Goal: Navigation & Orientation: Find specific page/section

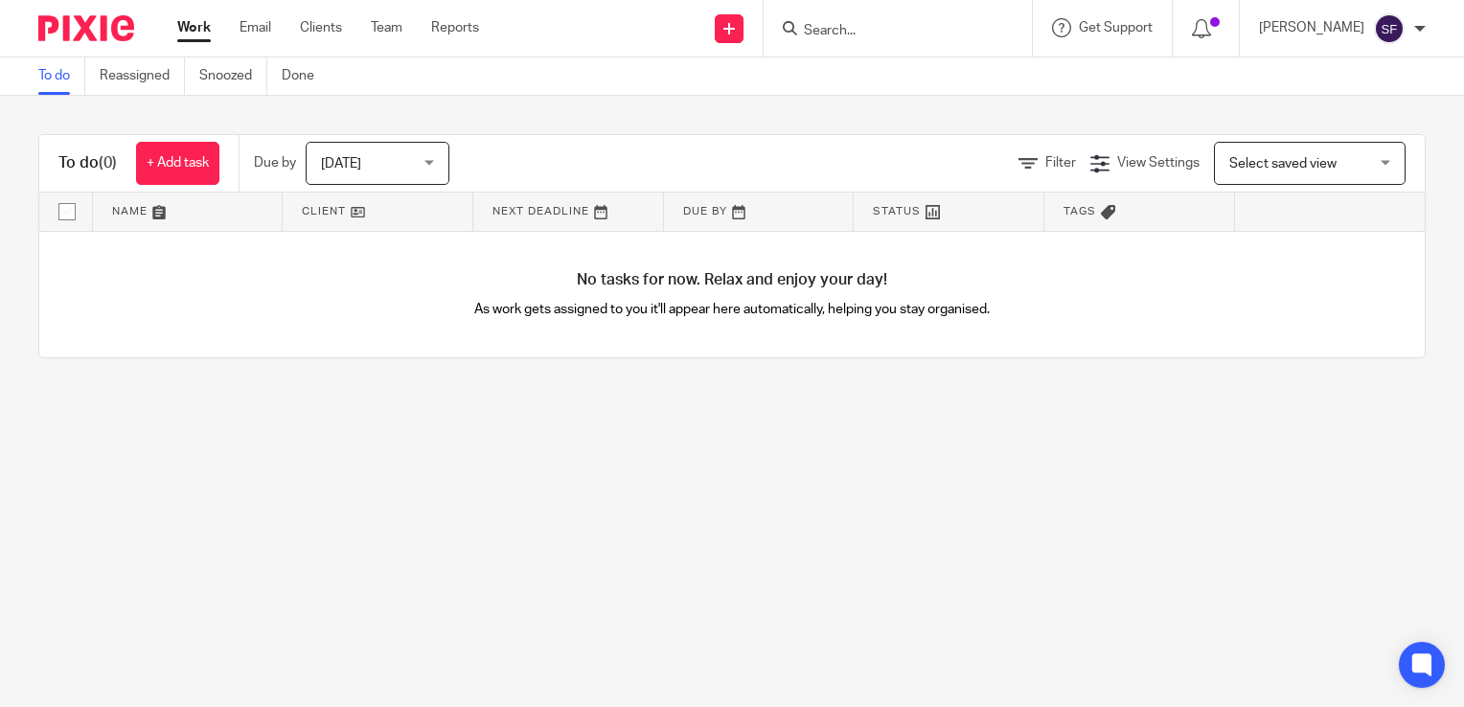
click at [187, 23] on link "Work" at bounding box center [194, 27] width 34 height 19
click at [748, 214] on link at bounding box center [759, 212] width 190 height 38
click at [386, 27] on link "Team" at bounding box center [387, 27] width 32 height 19
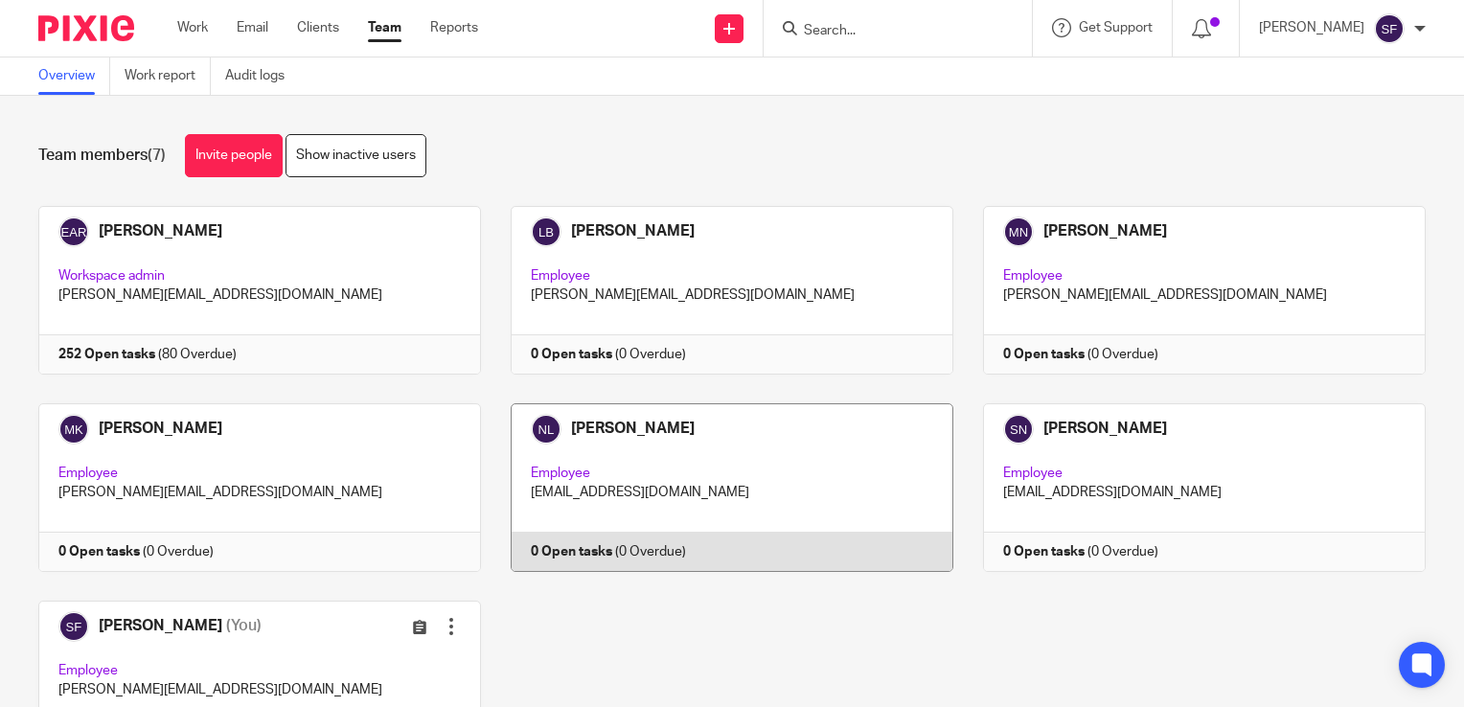
scroll to position [96, 0]
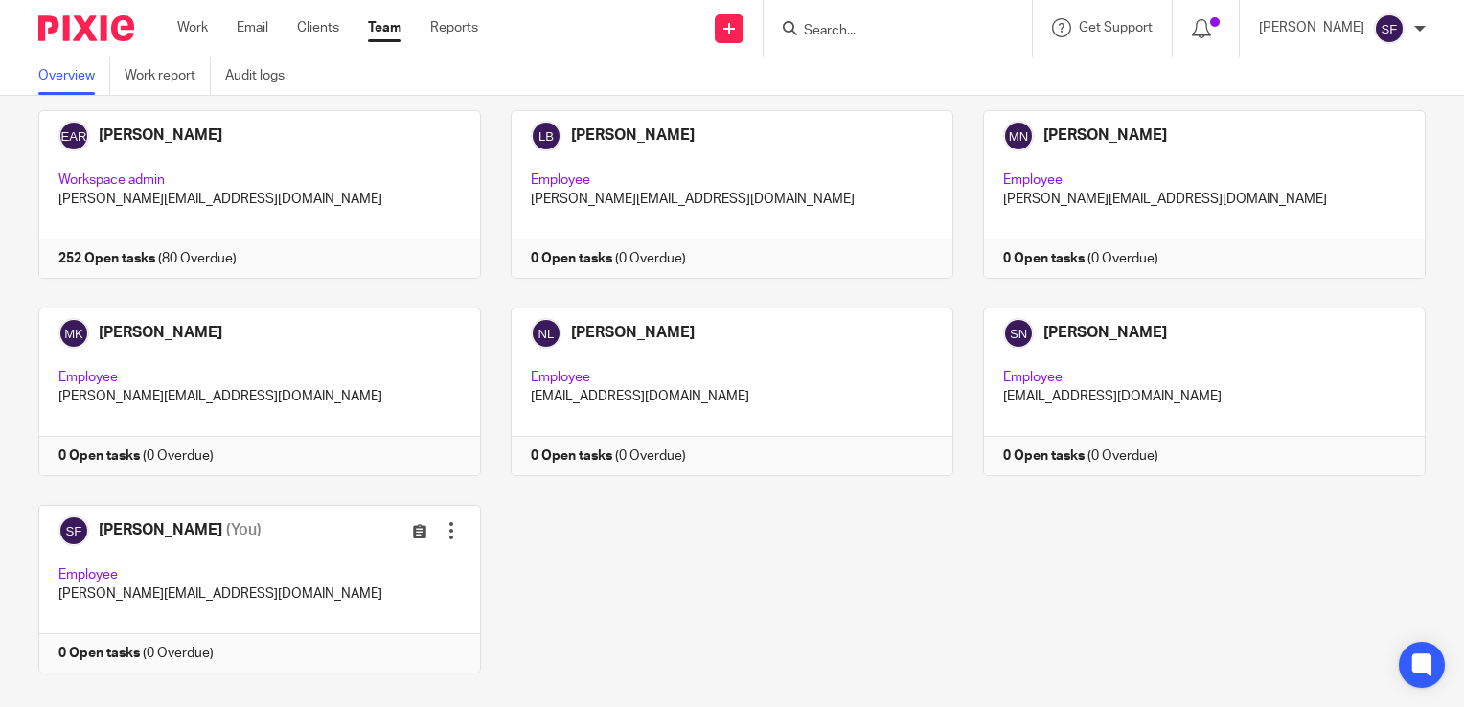
drag, startPoint x: 644, startPoint y: 227, endPoint x: 555, endPoint y: 292, distance: 110.4
click at [555, 292] on div "Emma Abbott-Rattray Workspace admin emma@veritasaccountants.co.uk 252 Open task…" at bounding box center [717, 406] width 1417 height 592
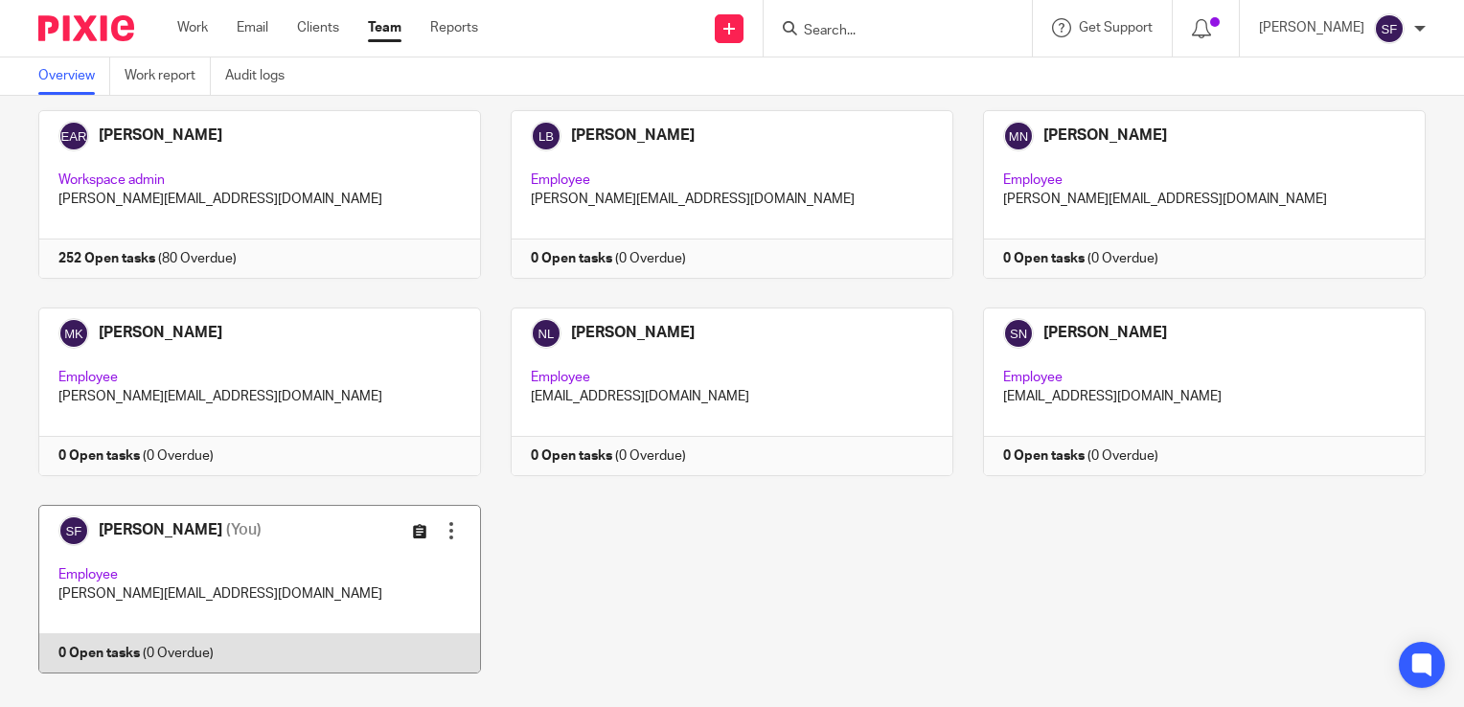
click at [413, 532] on icon at bounding box center [420, 531] width 14 height 14
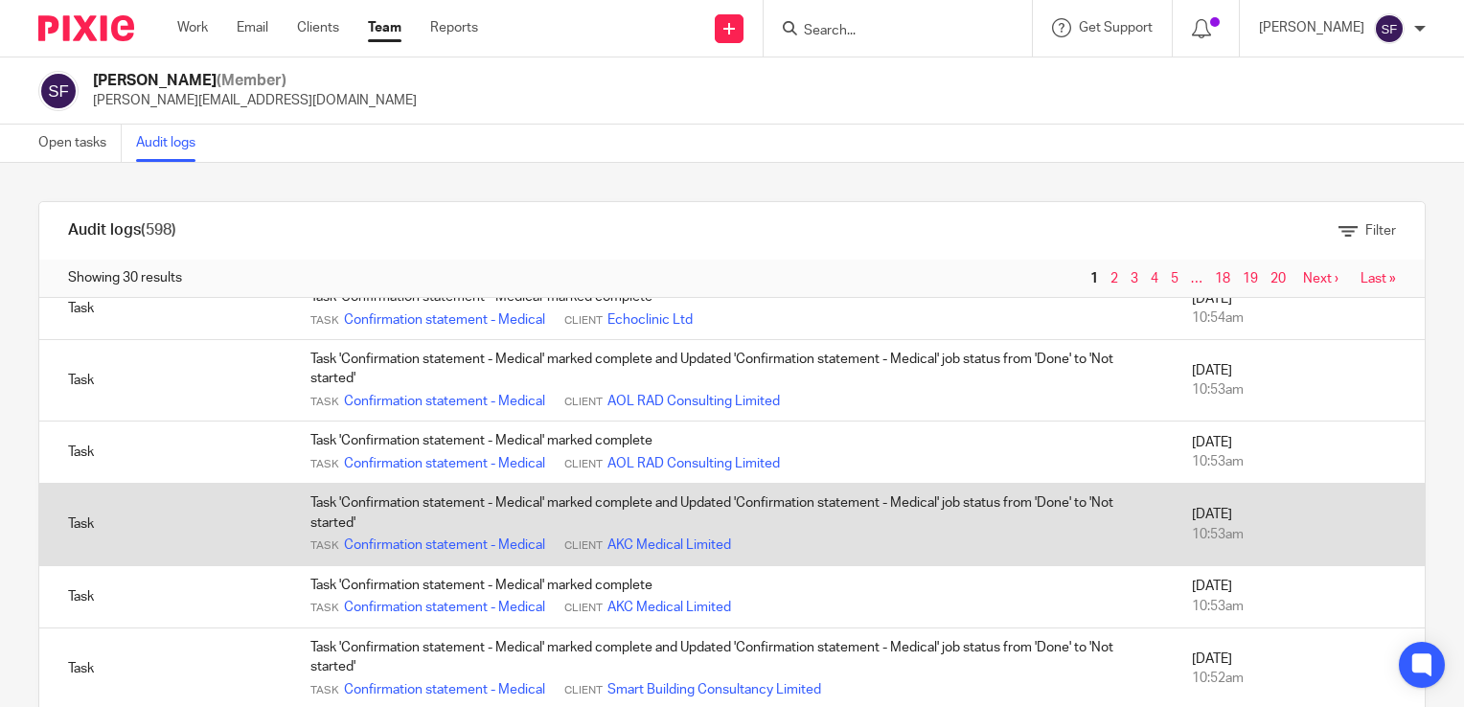
scroll to position [1733, 0]
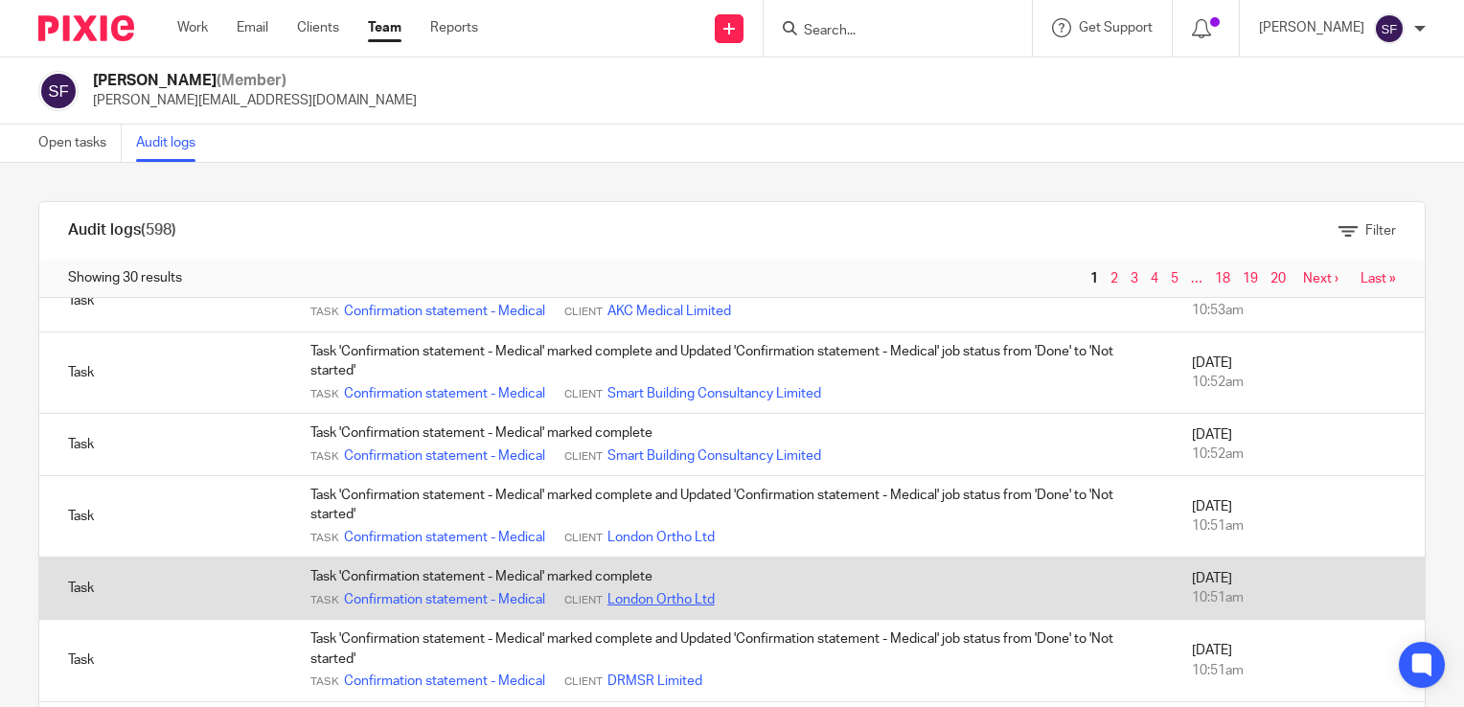
click at [679, 593] on link "London Ortho Ltd" at bounding box center [660, 599] width 107 height 19
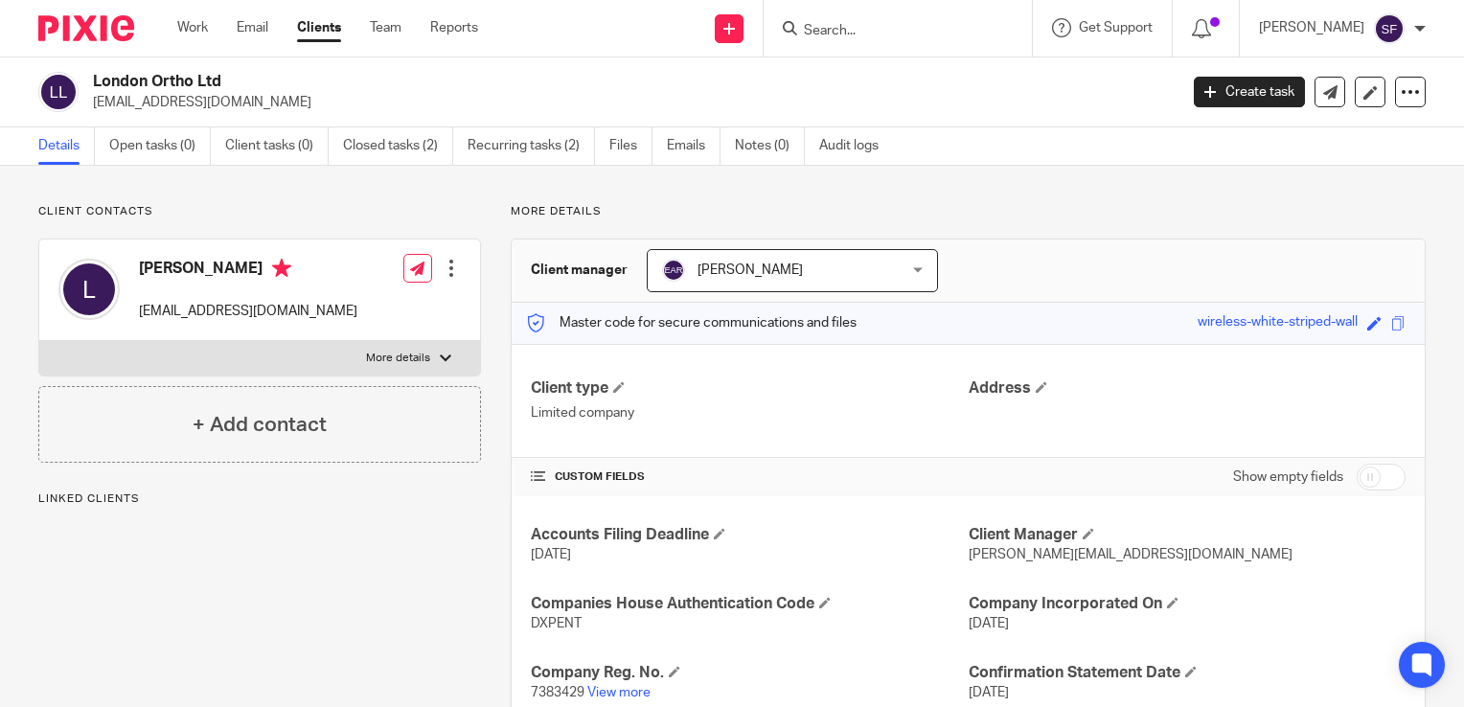
scroll to position [130, 0]
